Goal: Transaction & Acquisition: Purchase product/service

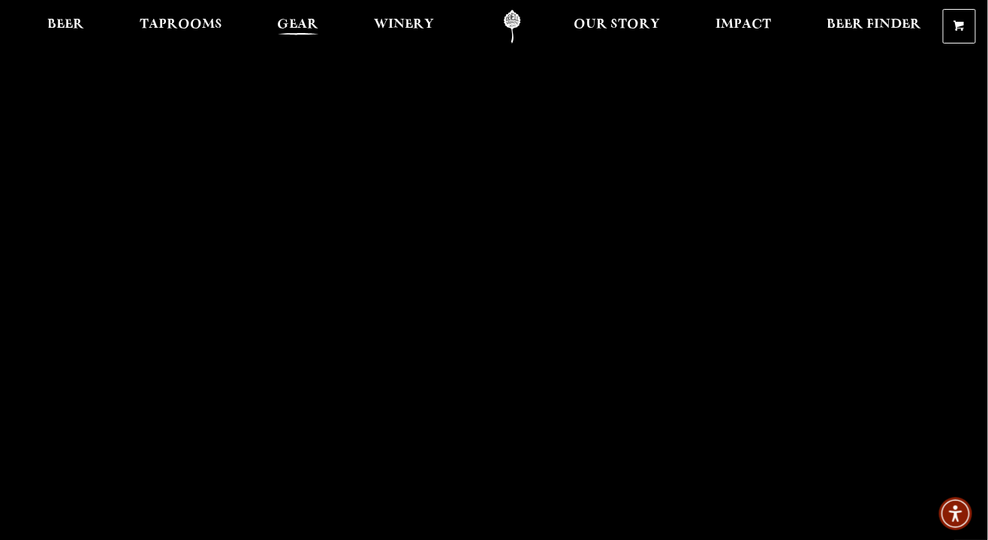
click at [306, 31] on span "Gear" at bounding box center [298, 25] width 41 height 12
click at [189, 17] on link "Taprooms" at bounding box center [181, 27] width 102 height 34
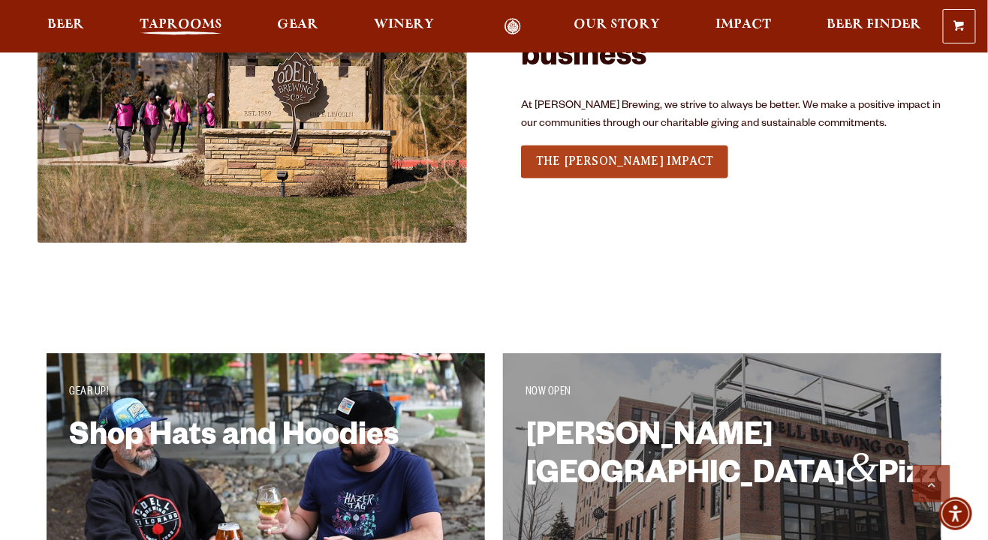
scroll to position [2225, 0]
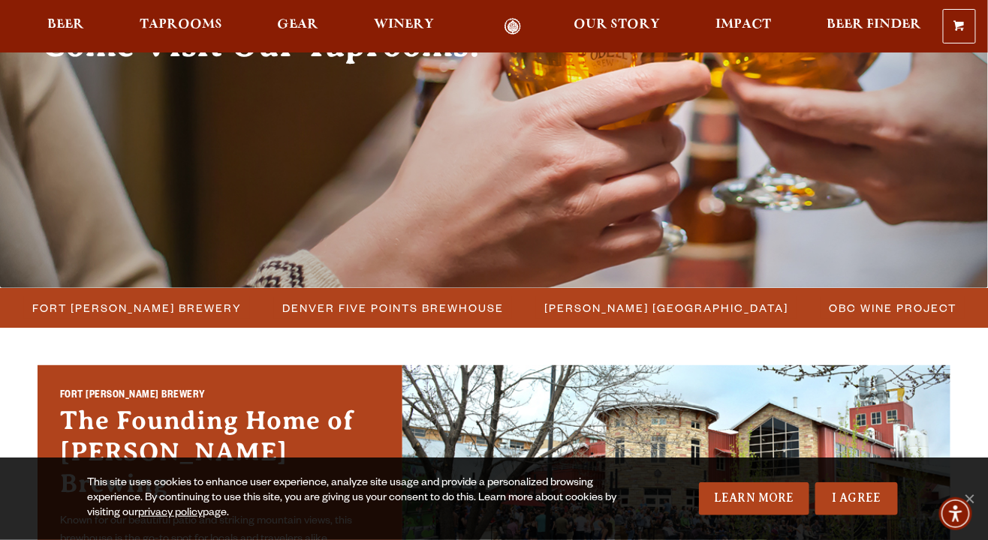
scroll to position [195, 0]
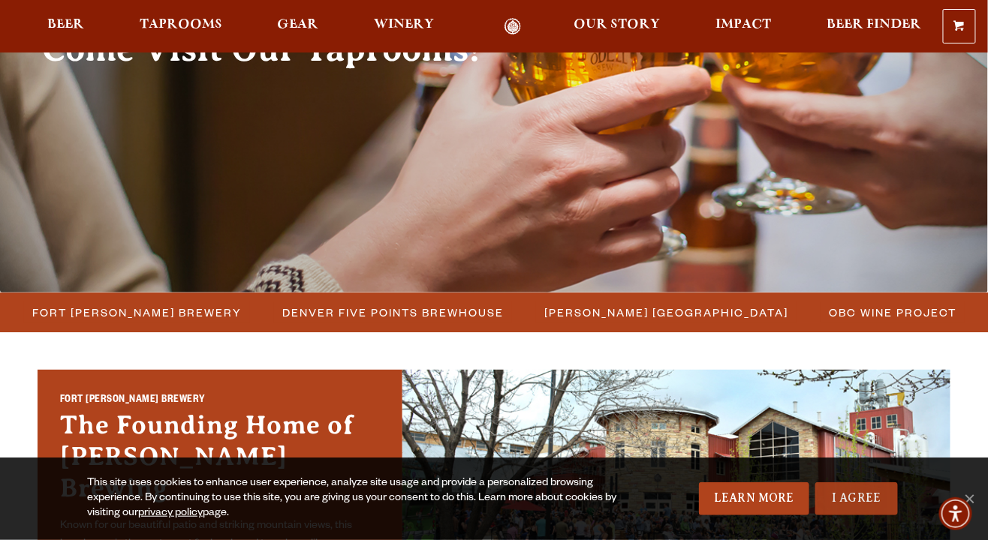
click at [871, 497] on link "I Agree" at bounding box center [856, 499] width 83 height 33
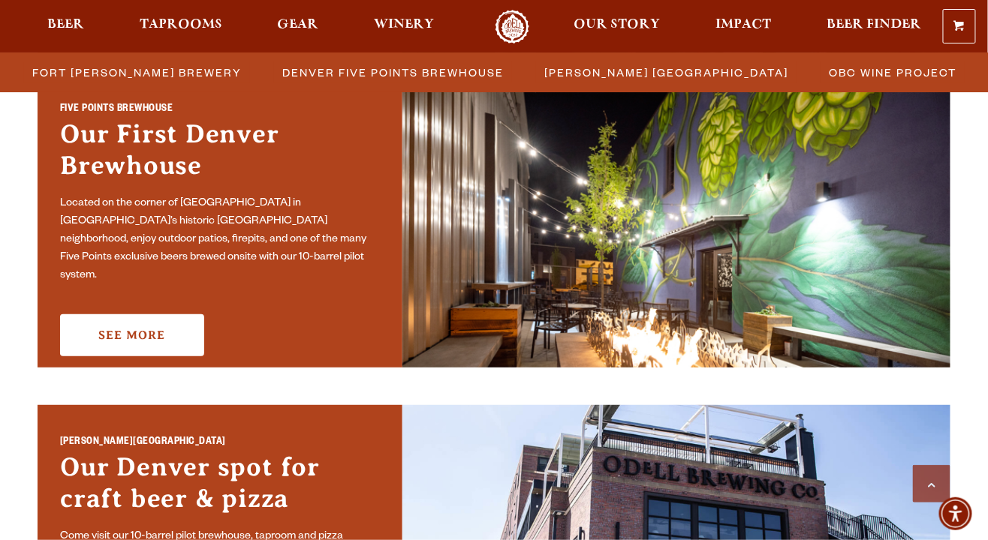
scroll to position [791, 0]
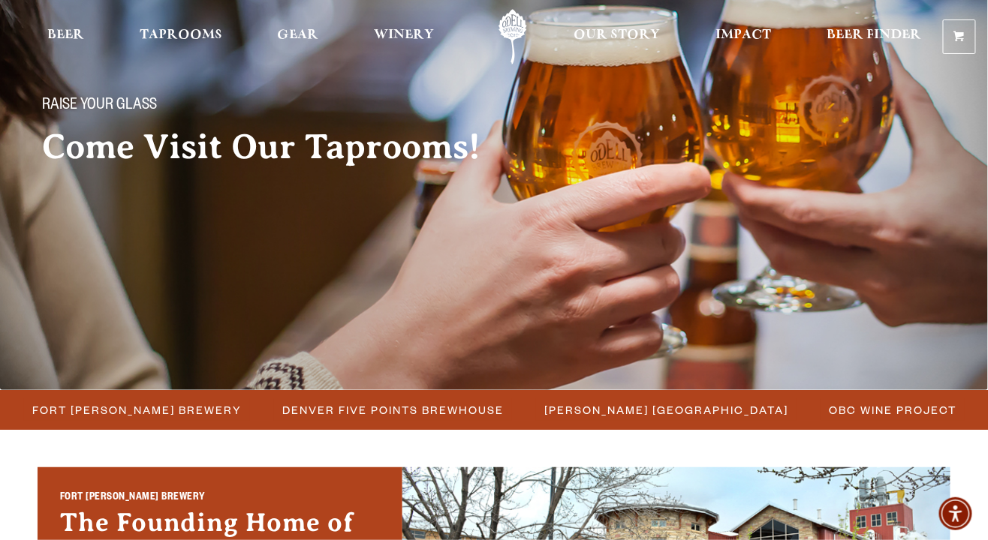
scroll to position [0, 0]
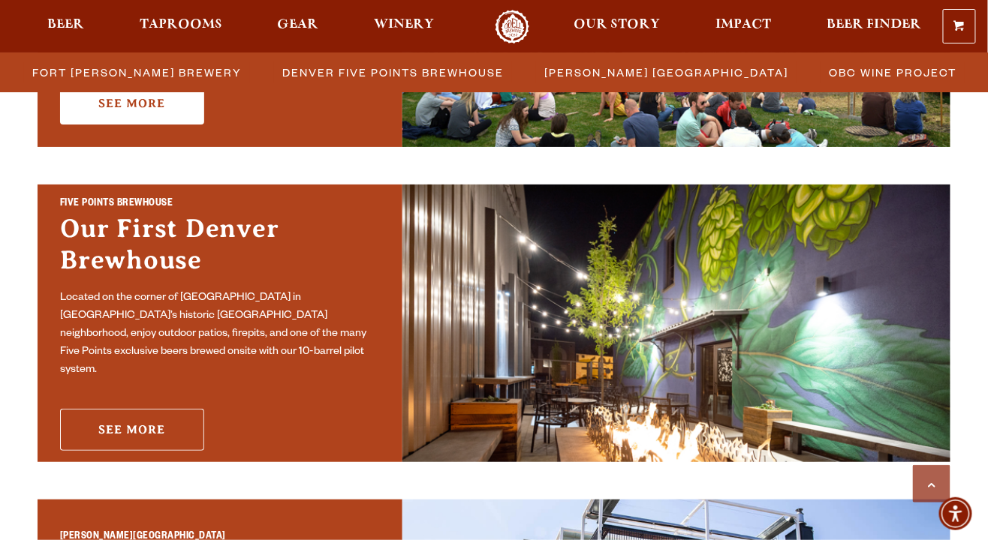
click at [161, 430] on link "See More" at bounding box center [132, 430] width 144 height 42
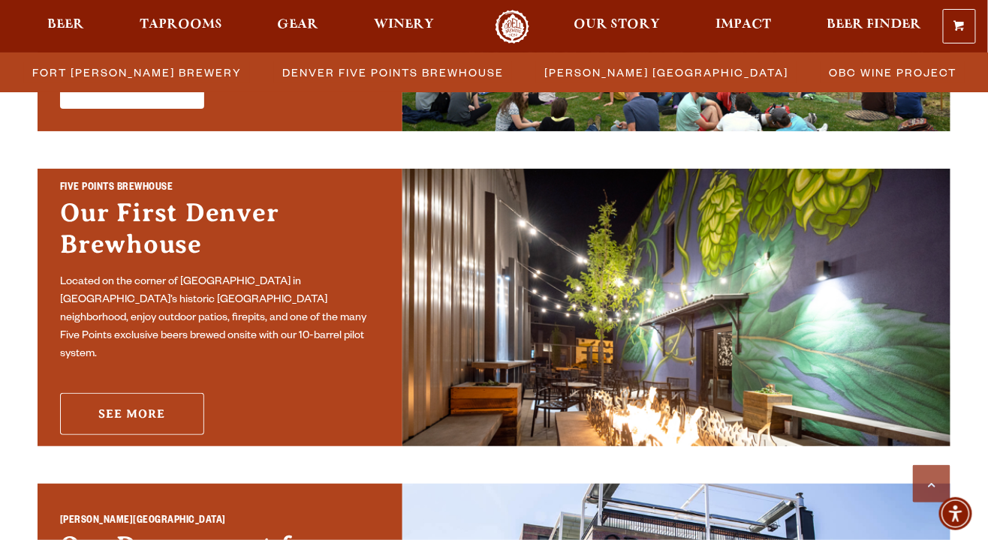
scroll to position [736, 0]
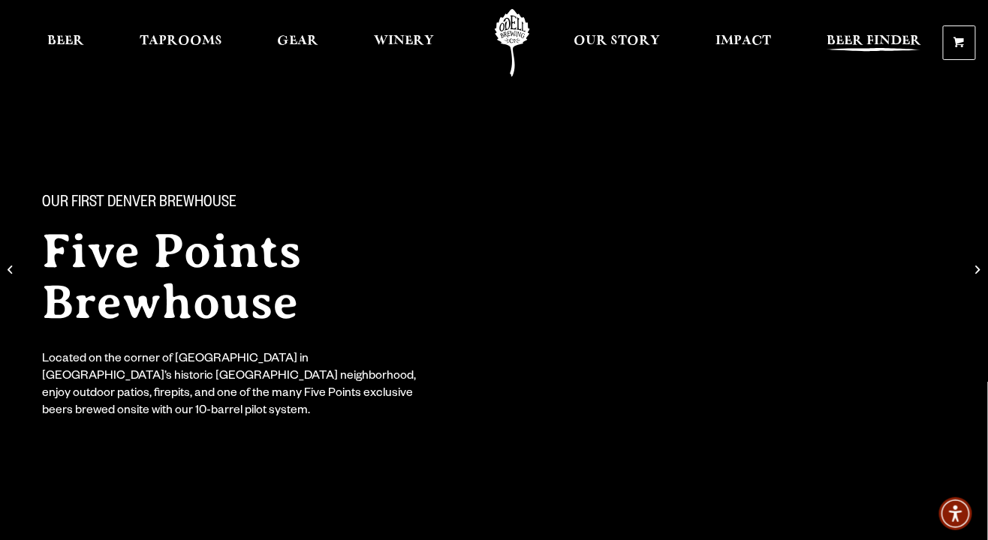
click at [904, 35] on span "Beer Finder" at bounding box center [873, 41] width 95 height 12
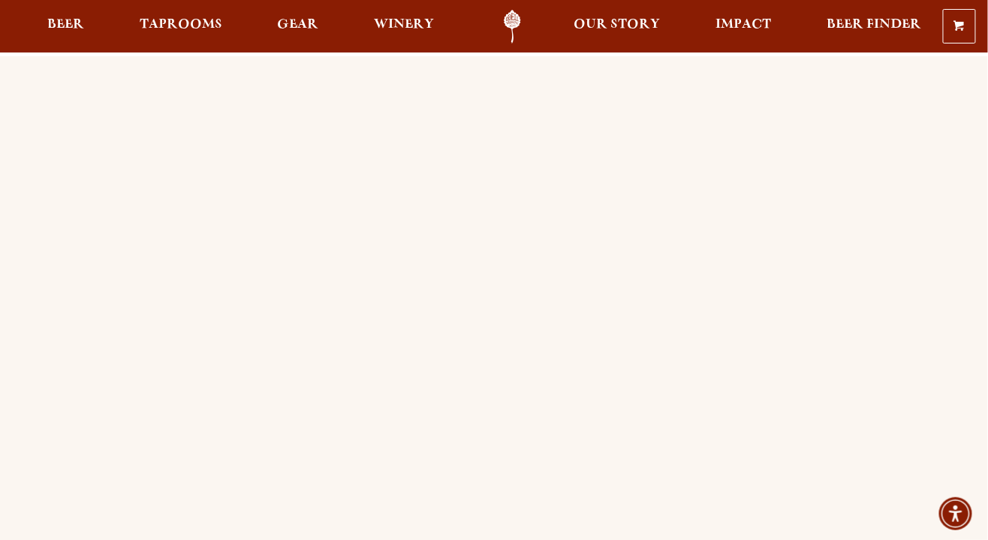
click at [968, 25] on link "0 Shopping Cart" at bounding box center [959, 26] width 32 height 33
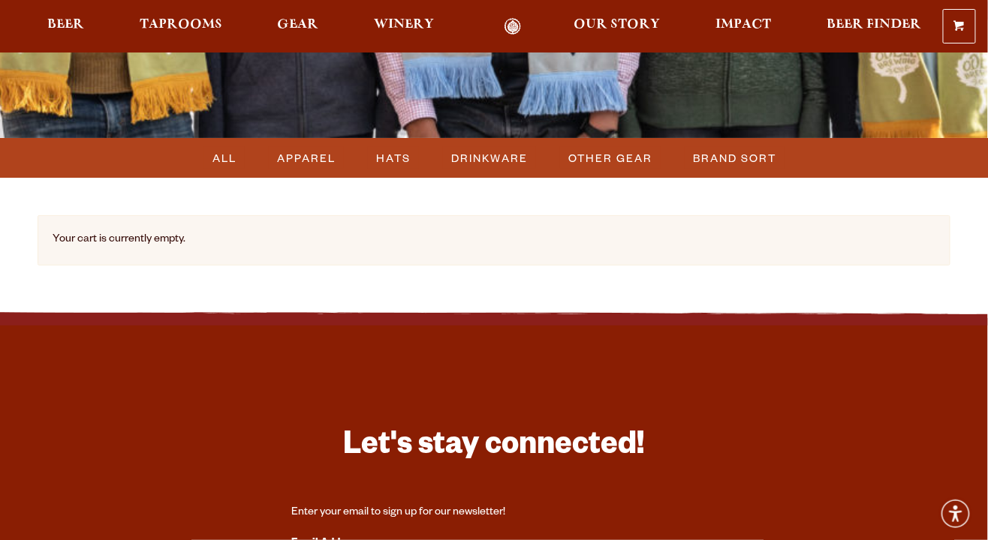
scroll to position [131, 0]
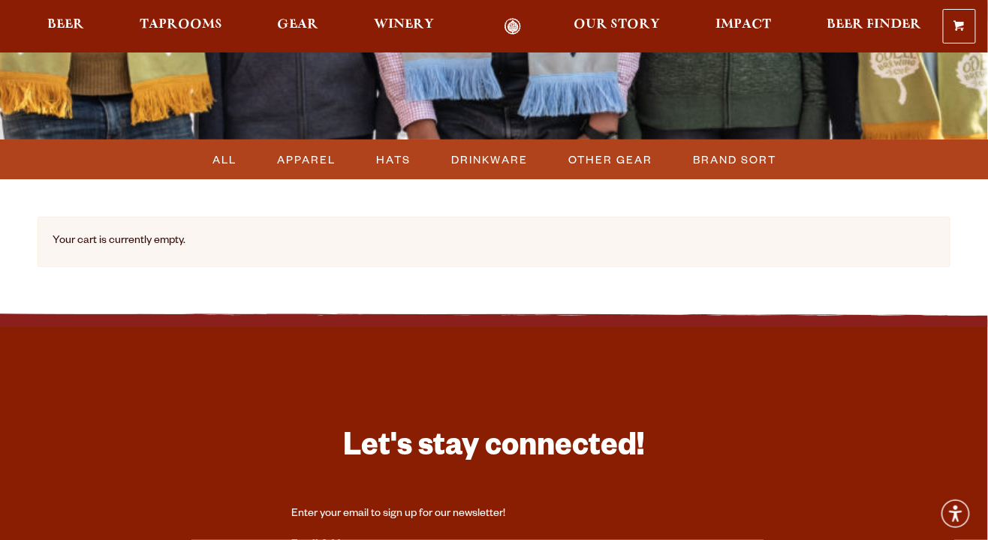
click at [312, 135] on main at bounding box center [494, 4] width 913 height 270
click at [312, 155] on span "APPAREL" at bounding box center [307, 160] width 59 height 22
click at [305, 8] on div at bounding box center [494, 26] width 988 height 53
click at [302, 20] on span "Gear" at bounding box center [298, 25] width 41 height 12
